Goal: Task Accomplishment & Management: Use online tool/utility

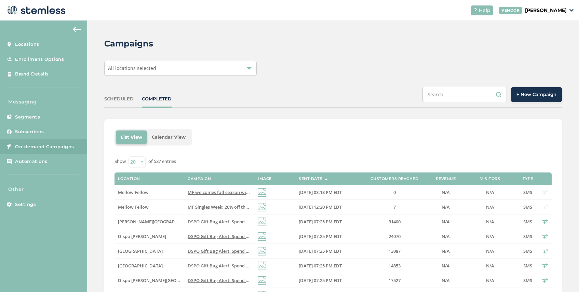
click at [182, 69] on div "All locations selected" at bounding box center [180, 68] width 153 height 15
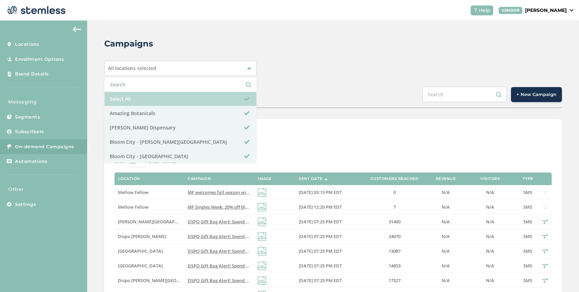
click at [149, 106] on li "Select All" at bounding box center [181, 99] width 152 height 14
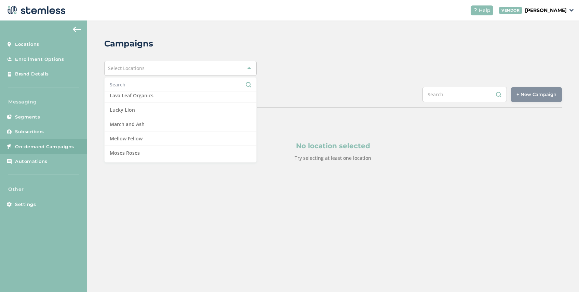
scroll to position [402, 0]
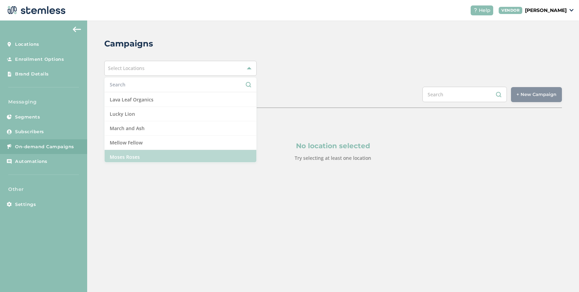
click at [149, 158] on li "Moses Roses" at bounding box center [181, 157] width 152 height 14
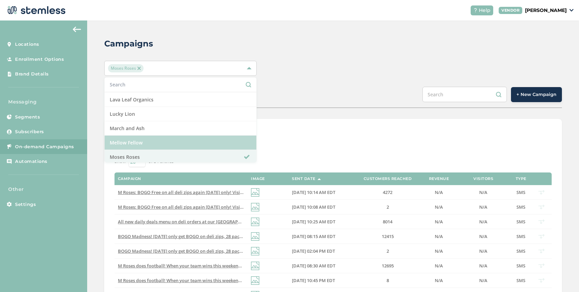
click at [160, 141] on li "Mellow Fellow" at bounding box center [181, 143] width 152 height 14
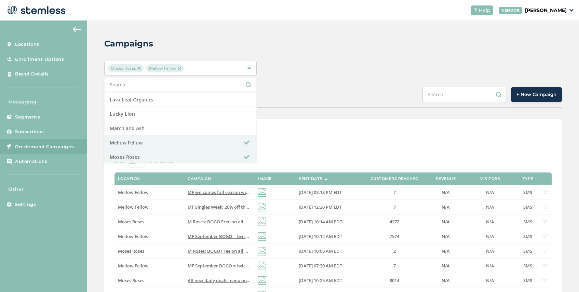
click at [140, 67] on img at bounding box center [138, 68] width 3 height 3
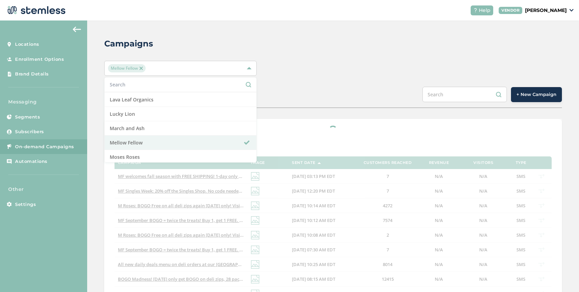
click at [280, 124] on div at bounding box center [333, 296] width 458 height 355
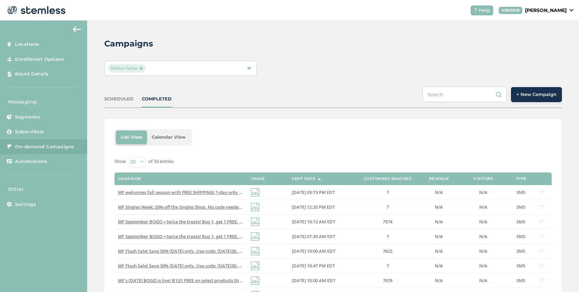
click at [531, 95] on span "+ New Campaign" at bounding box center [537, 94] width 40 height 7
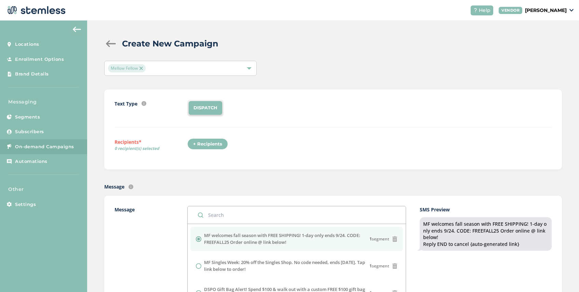
click at [204, 147] on div "+ Recipients" at bounding box center [207, 145] width 41 height 12
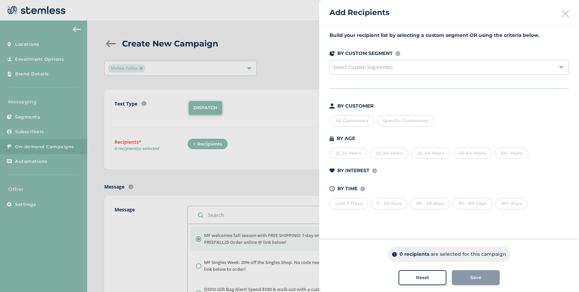
click at [404, 61] on div "Select Custom Segment(s)" at bounding box center [449, 67] width 239 height 15
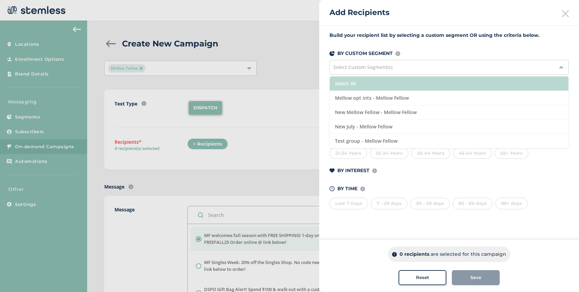
click at [395, 83] on li "Select All" at bounding box center [449, 84] width 239 height 14
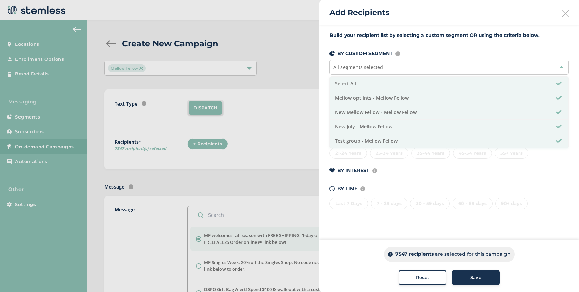
click at [480, 275] on span "Save" at bounding box center [476, 278] width 11 height 7
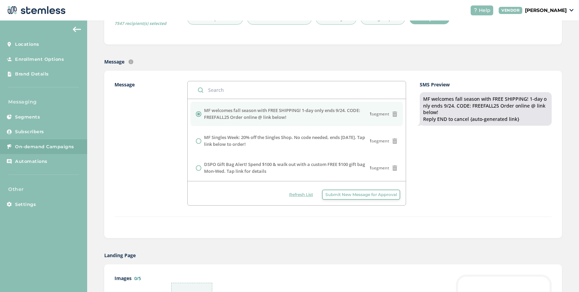
scroll to position [198, 0]
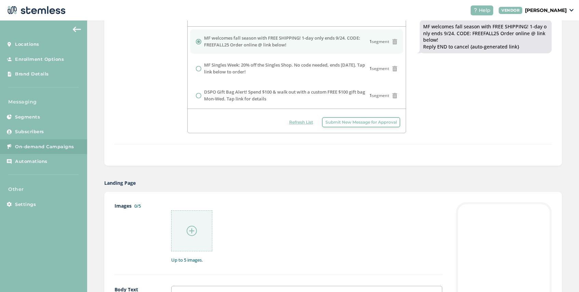
click at [187, 230] on img at bounding box center [192, 231] width 10 height 10
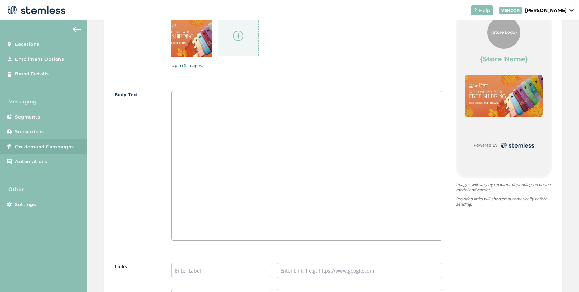
scroll to position [445, 0]
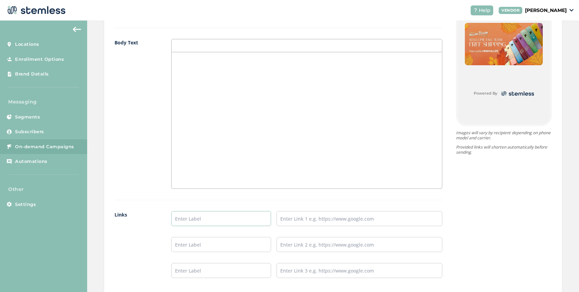
click at [188, 221] on input "text" at bounding box center [221, 218] width 100 height 15
type input "SHOP NOW"
click at [292, 221] on input "text" at bounding box center [360, 218] width 166 height 15
click at [327, 220] on input "text" at bounding box center [360, 218] width 166 height 15
paste input "[URL][DOMAIN_NAME]"
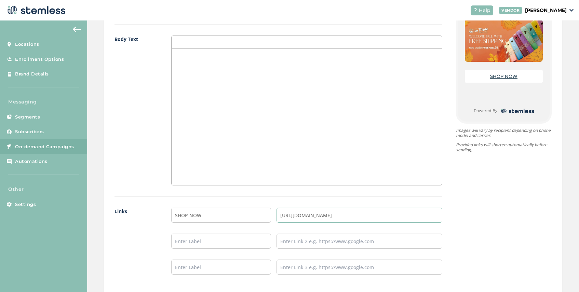
scroll to position [537, 0]
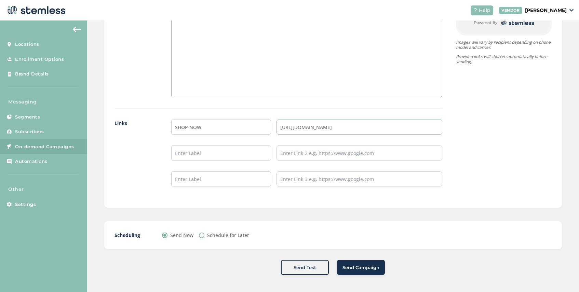
type input "[URL][DOMAIN_NAME]"
click at [359, 272] on button "Send Campaign" at bounding box center [361, 267] width 48 height 15
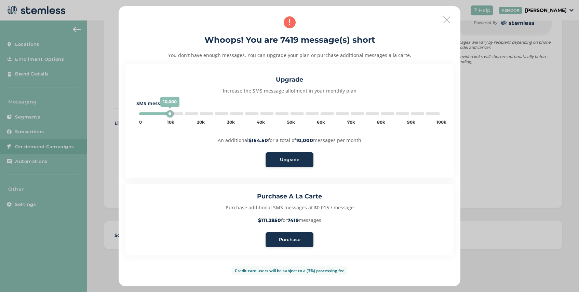
click at [292, 238] on span "Purchase" at bounding box center [290, 240] width 22 height 7
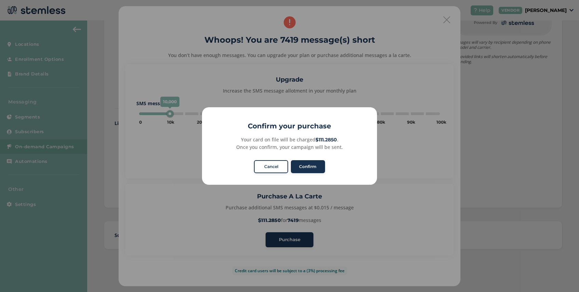
click at [313, 160] on div "Confirm No Cancel" at bounding box center [290, 167] width 74 height 16
click at [313, 167] on button "Confirm" at bounding box center [308, 166] width 34 height 13
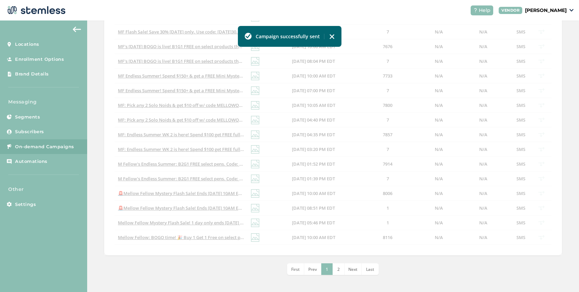
scroll to position [234, 0]
